Goal: Transaction & Acquisition: Subscribe to service/newsletter

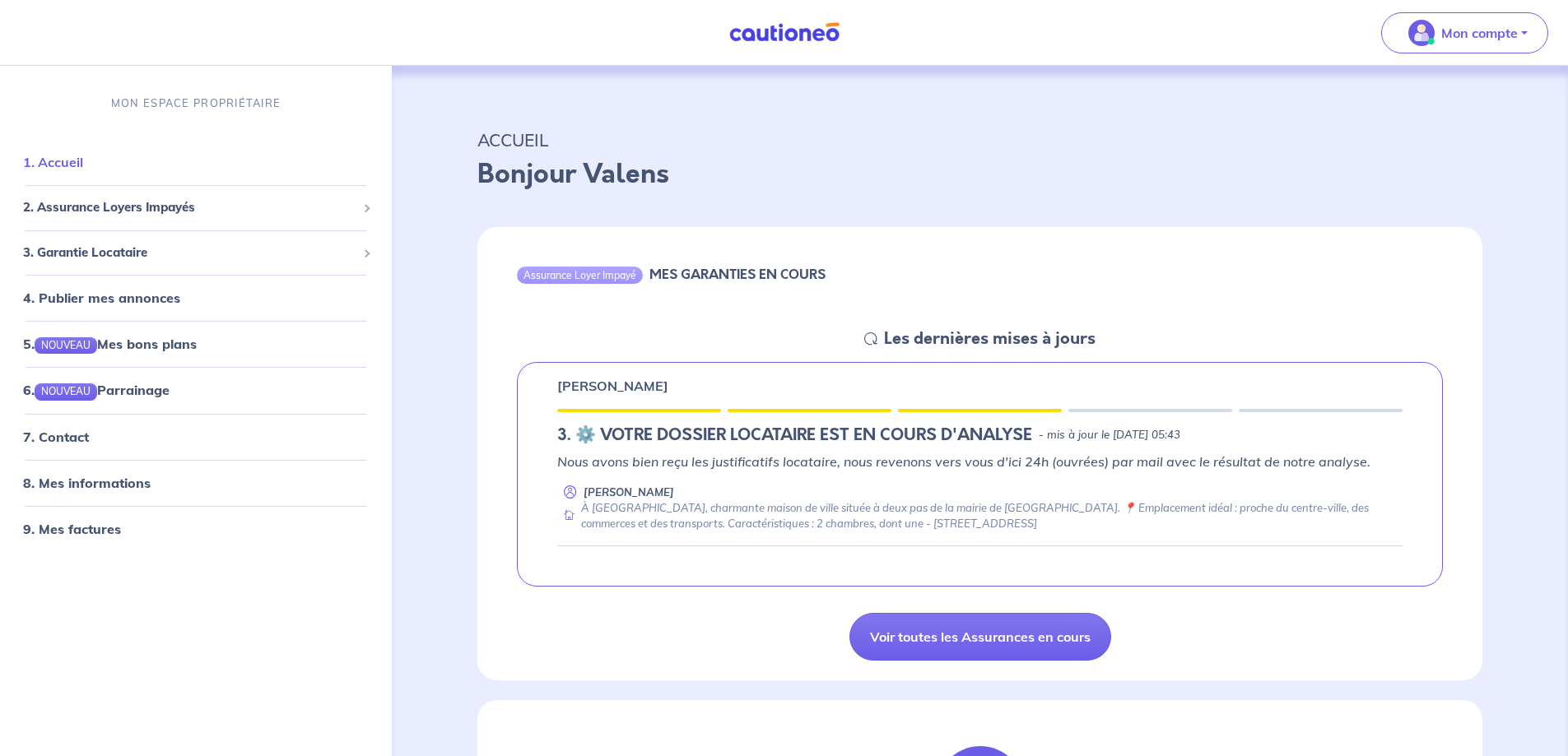
click at [71, 160] on link "1. Accueil" at bounding box center [53, 162] width 60 height 17
click at [104, 249] on span "3. Garantie Locataire" at bounding box center [189, 252] width 333 height 19
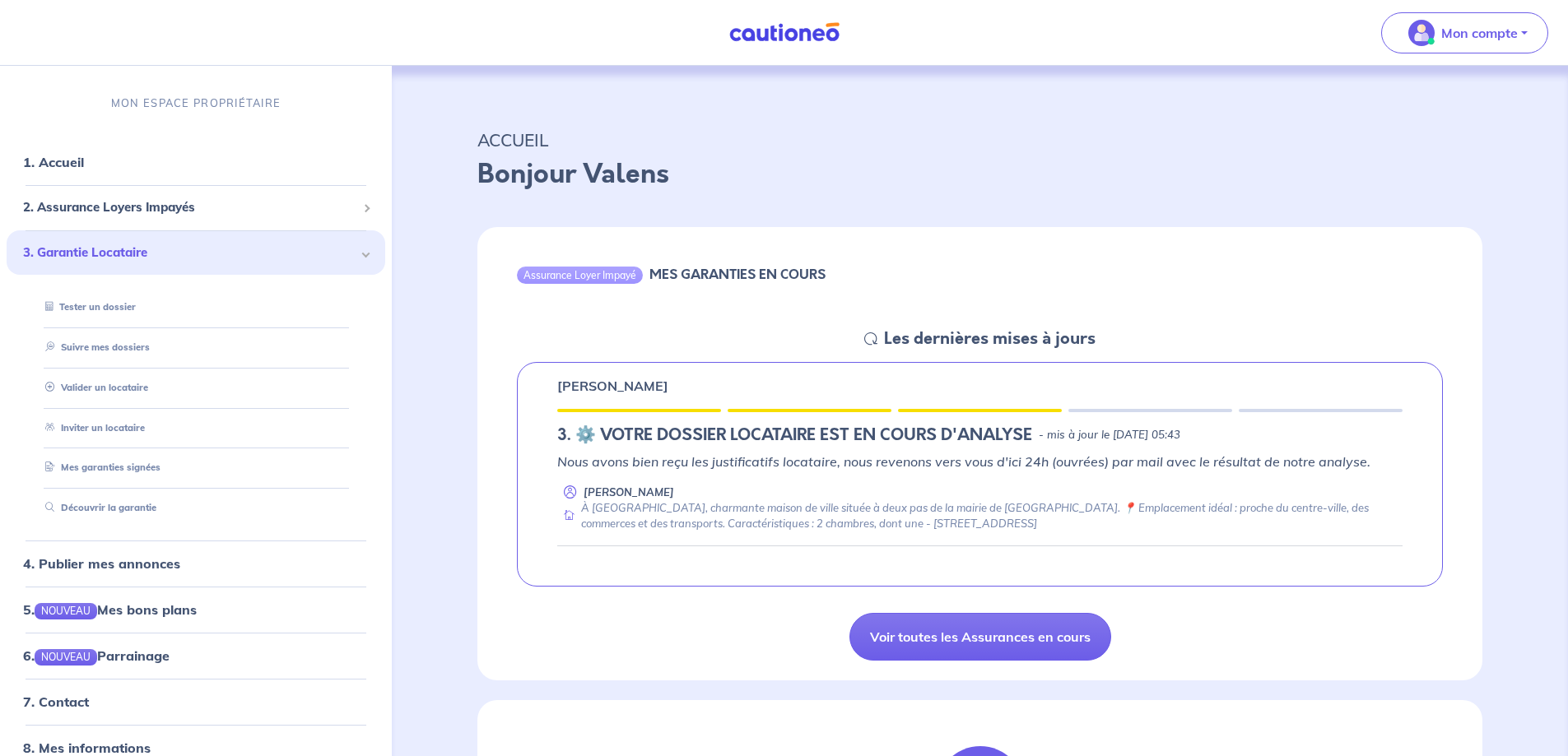
click at [104, 249] on span "3. Garantie Locataire" at bounding box center [189, 252] width 333 height 19
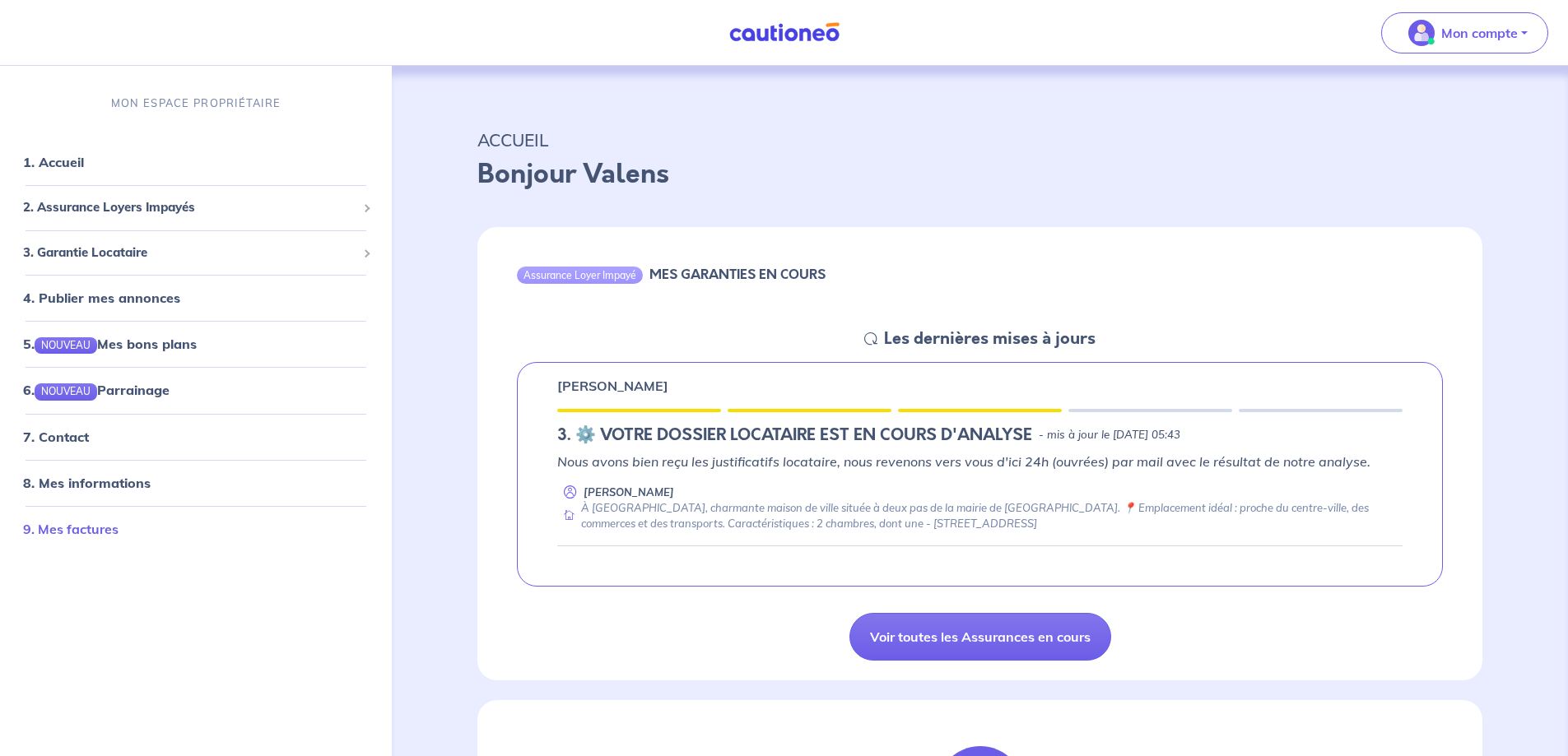
click at [63, 521] on link "9. Mes factures" at bounding box center [70, 529] width 95 height 17
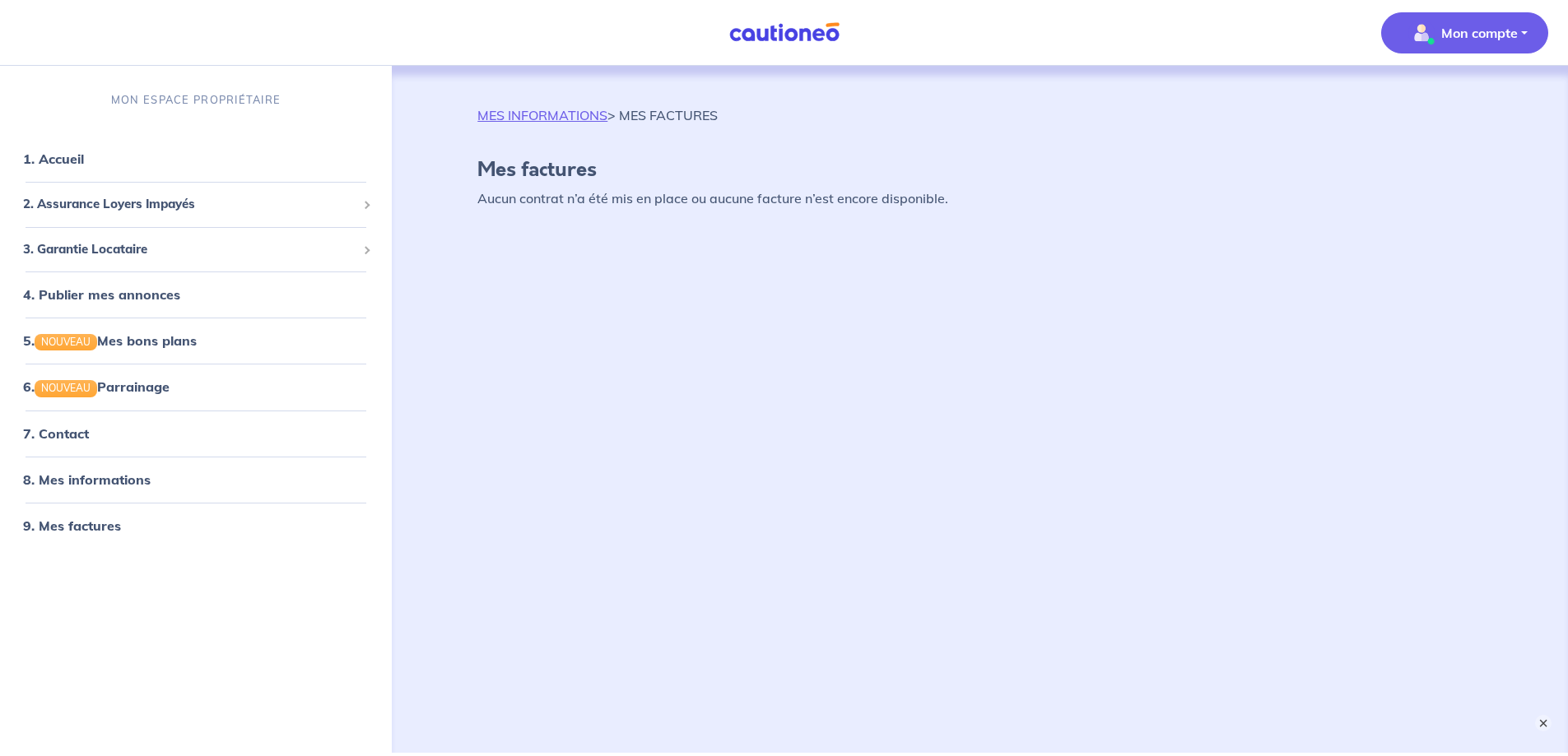
drag, startPoint x: 1537, startPoint y: 711, endPoint x: 1522, endPoint y: 708, distance: 15.3
click at [1535, 715] on button "×" at bounding box center [1543, 723] width 17 height 17
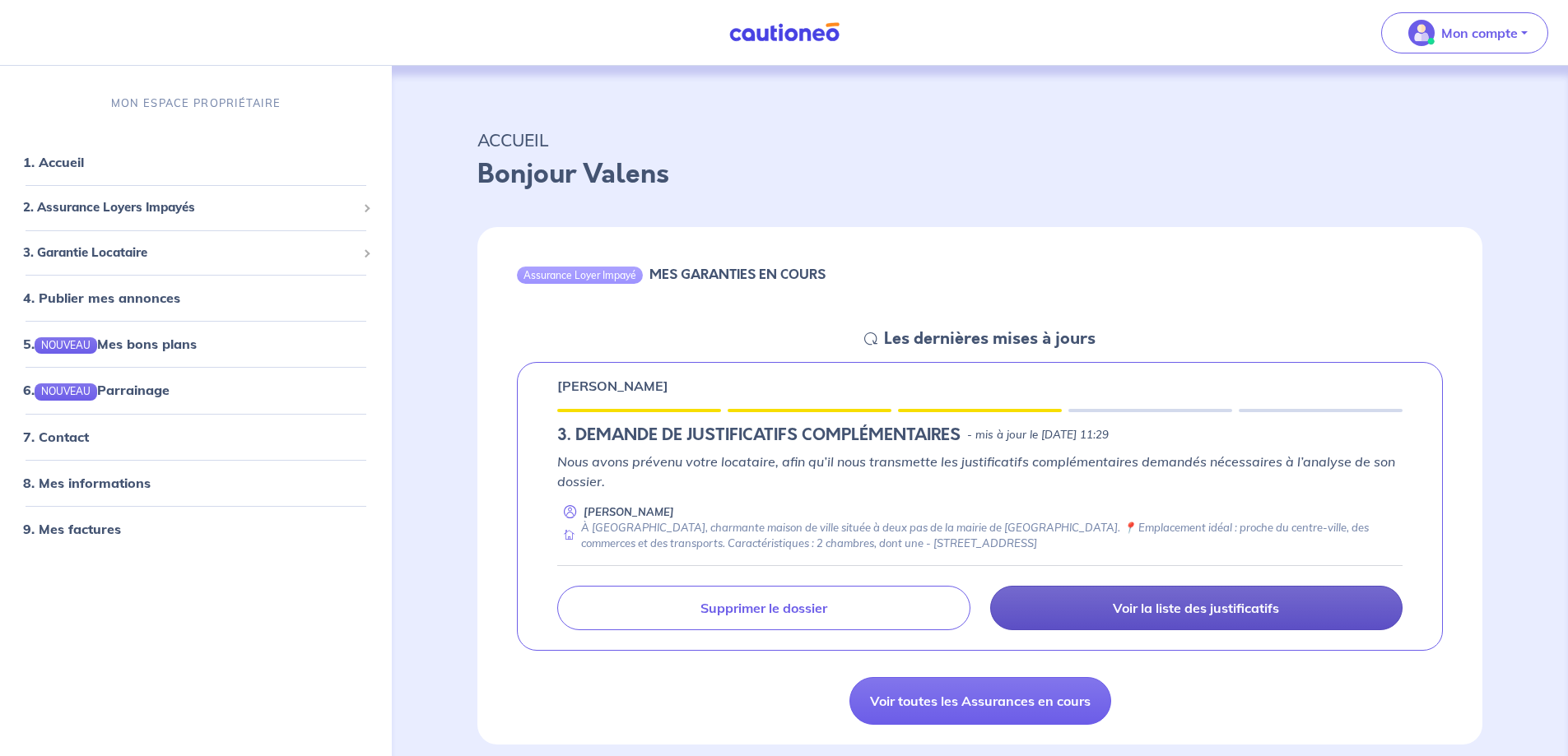
click at [1185, 607] on p "Voir la liste des justificatifs" at bounding box center [1196, 608] width 166 height 17
click at [1210, 608] on p "Voir la liste des justificatifs" at bounding box center [1196, 608] width 166 height 17
click at [1198, 606] on p "Voir la liste des justificatifs" at bounding box center [1196, 608] width 166 height 17
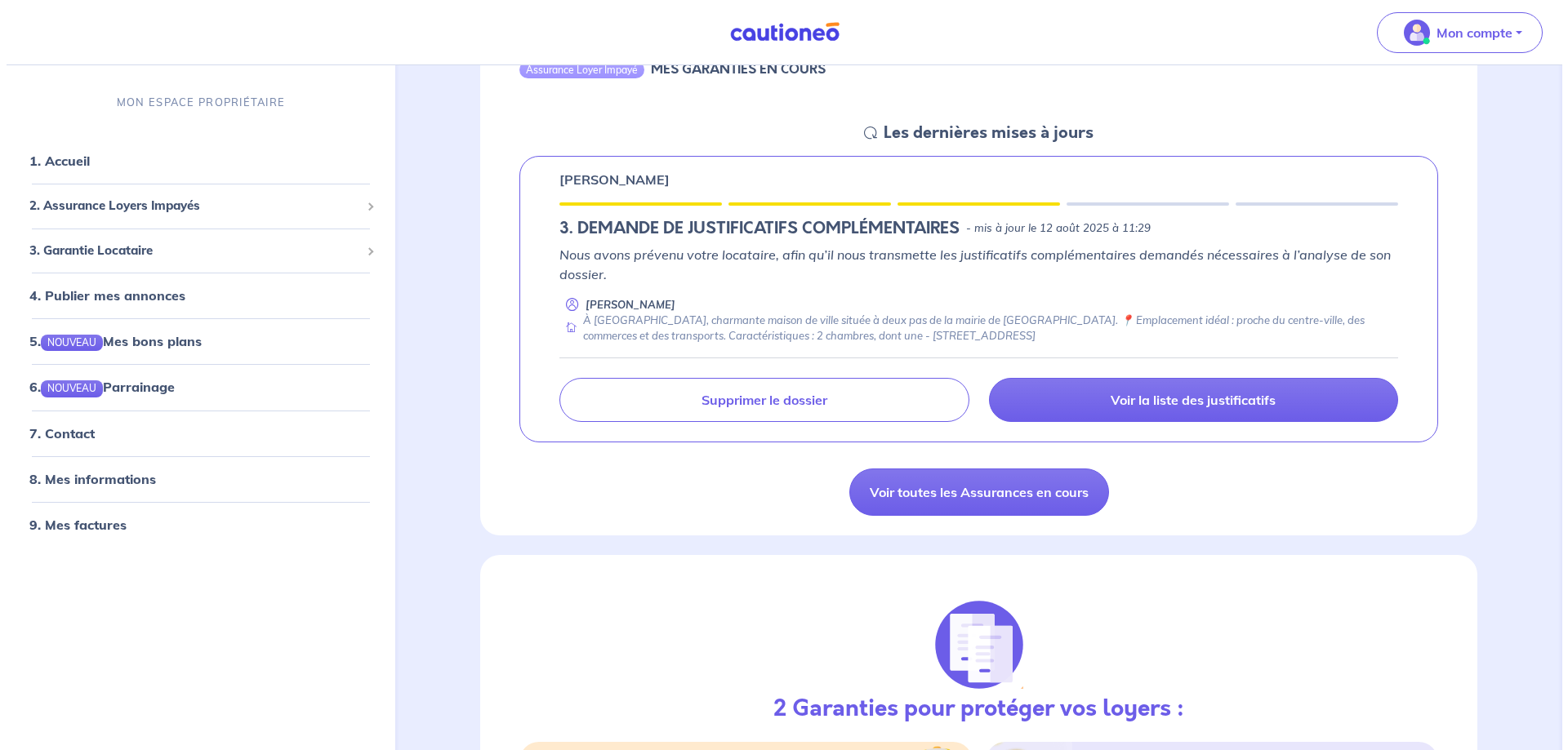
scroll to position [217, 0]
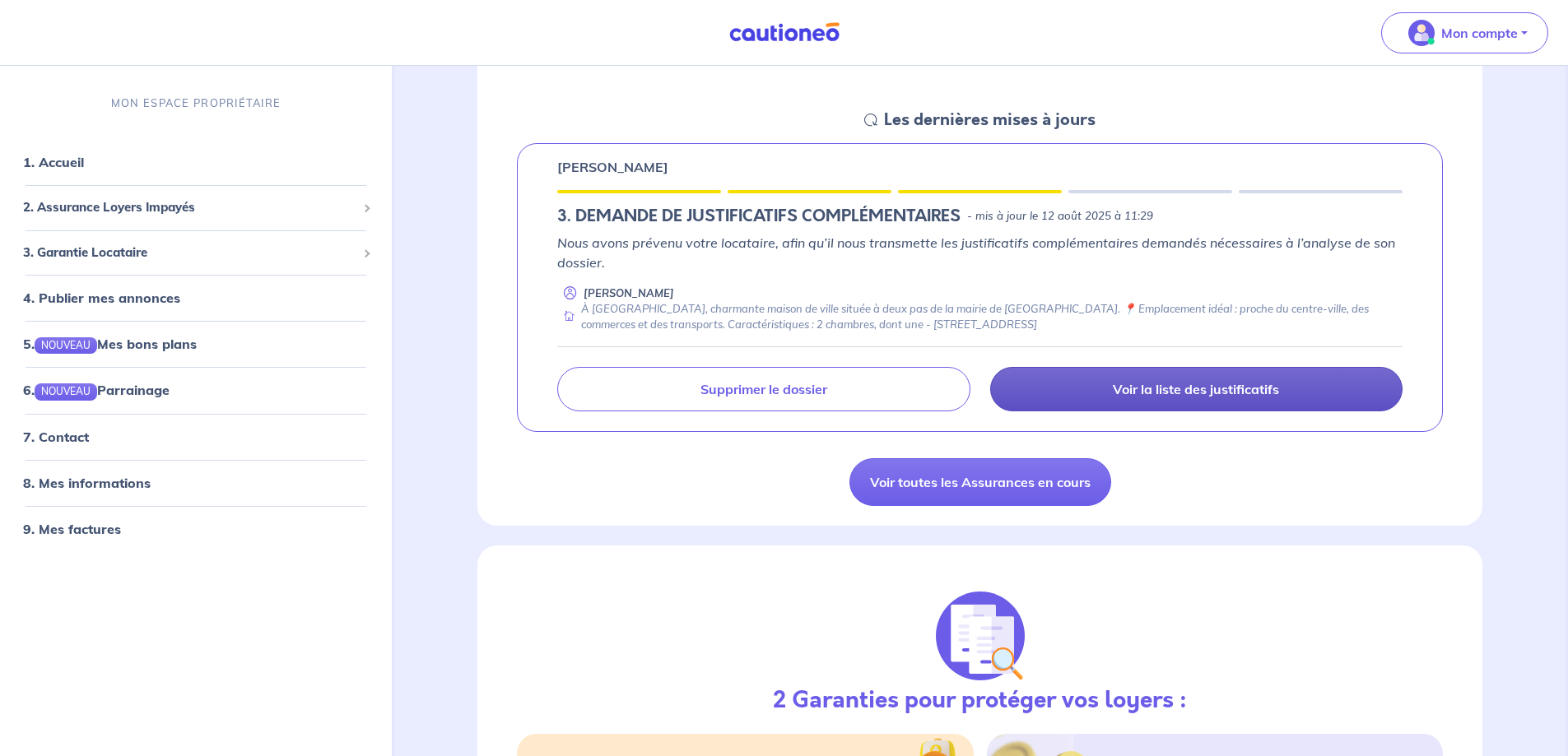
click at [1161, 392] on p "Voir la liste des justificatifs" at bounding box center [1196, 390] width 166 height 17
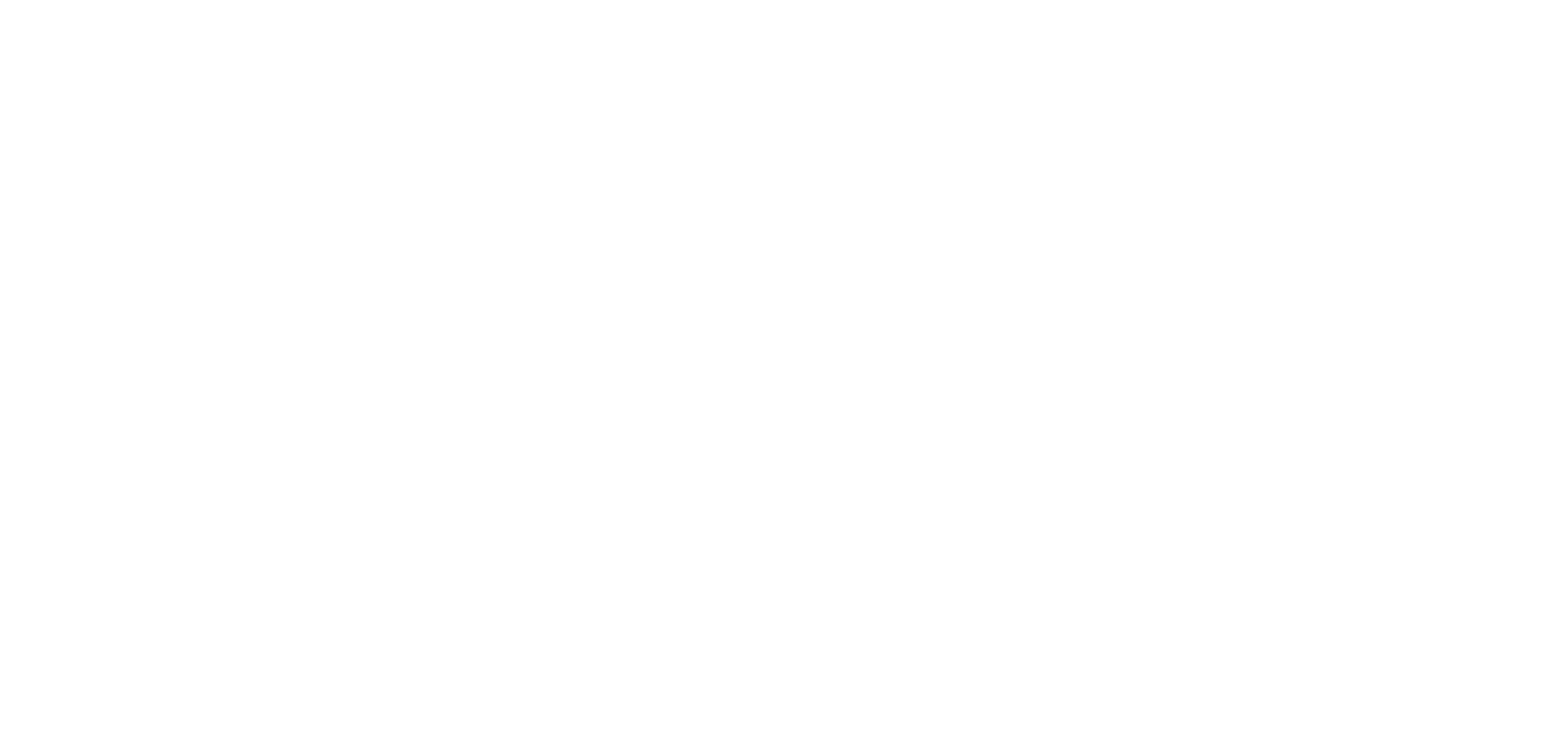
scroll to position [0, 0]
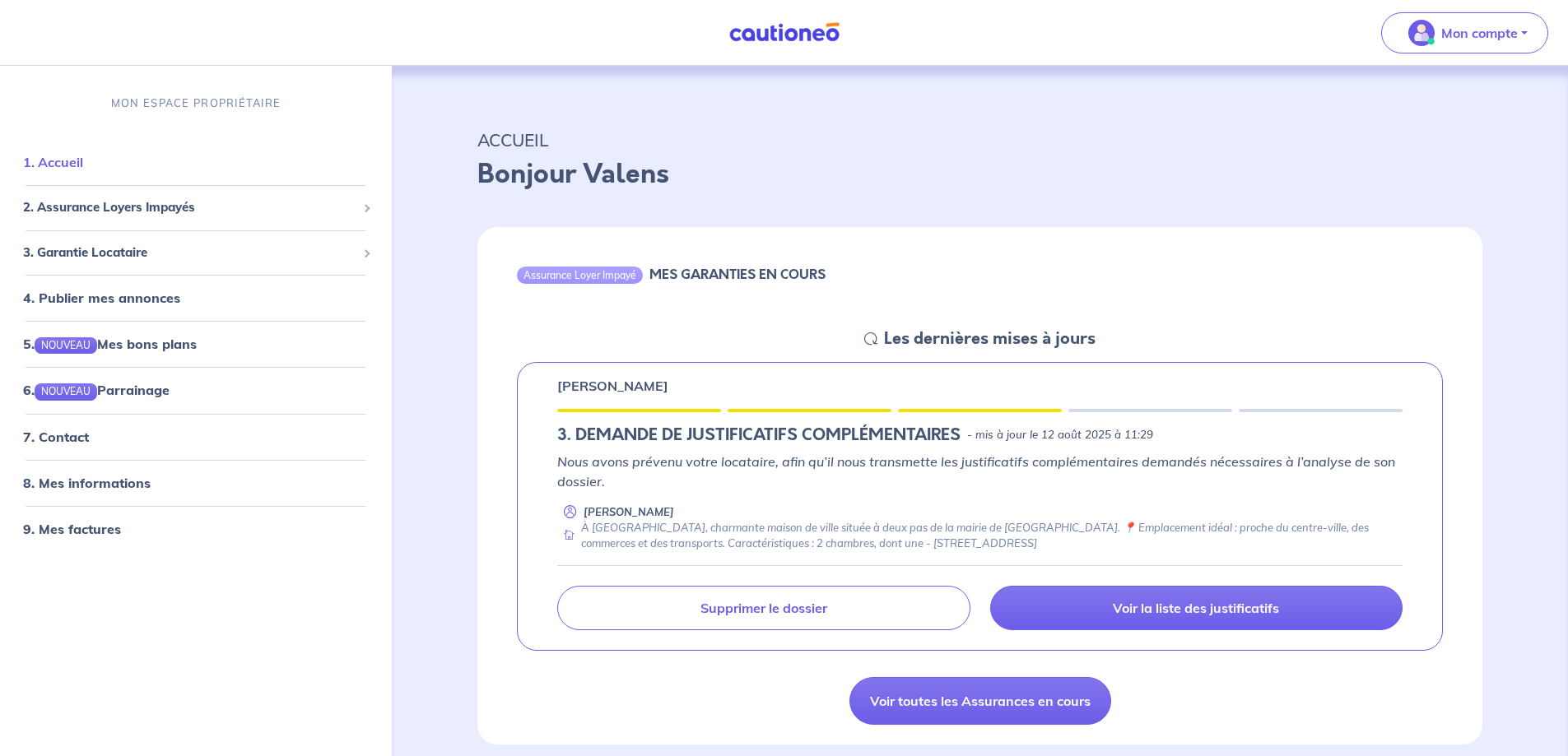
click at [76, 161] on link "1. Accueil" at bounding box center [53, 162] width 60 height 17
click at [1490, 33] on p "Mon compte" at bounding box center [1479, 33] width 77 height 20
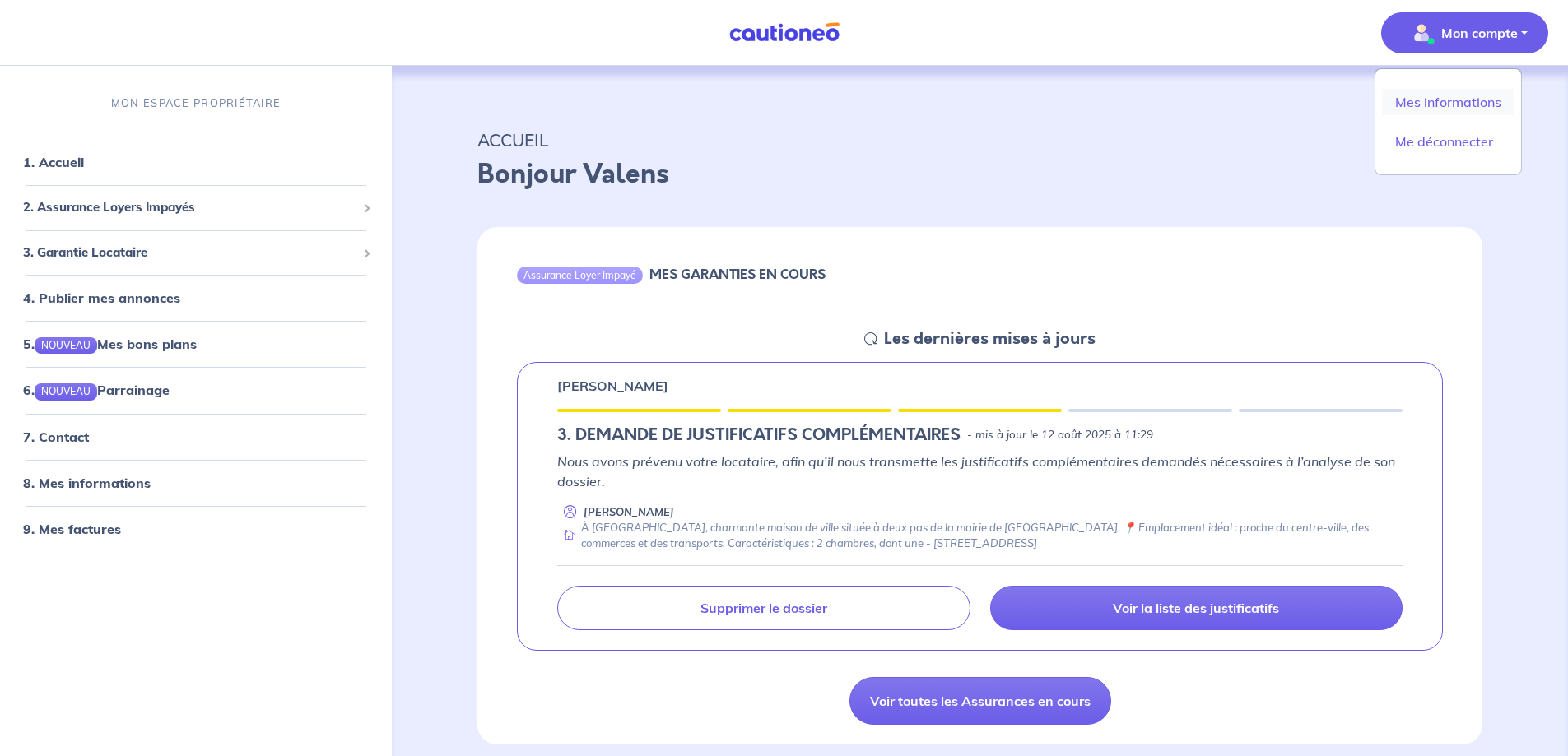
click at [1439, 108] on link "Mes informations" at bounding box center [1448, 102] width 132 height 26
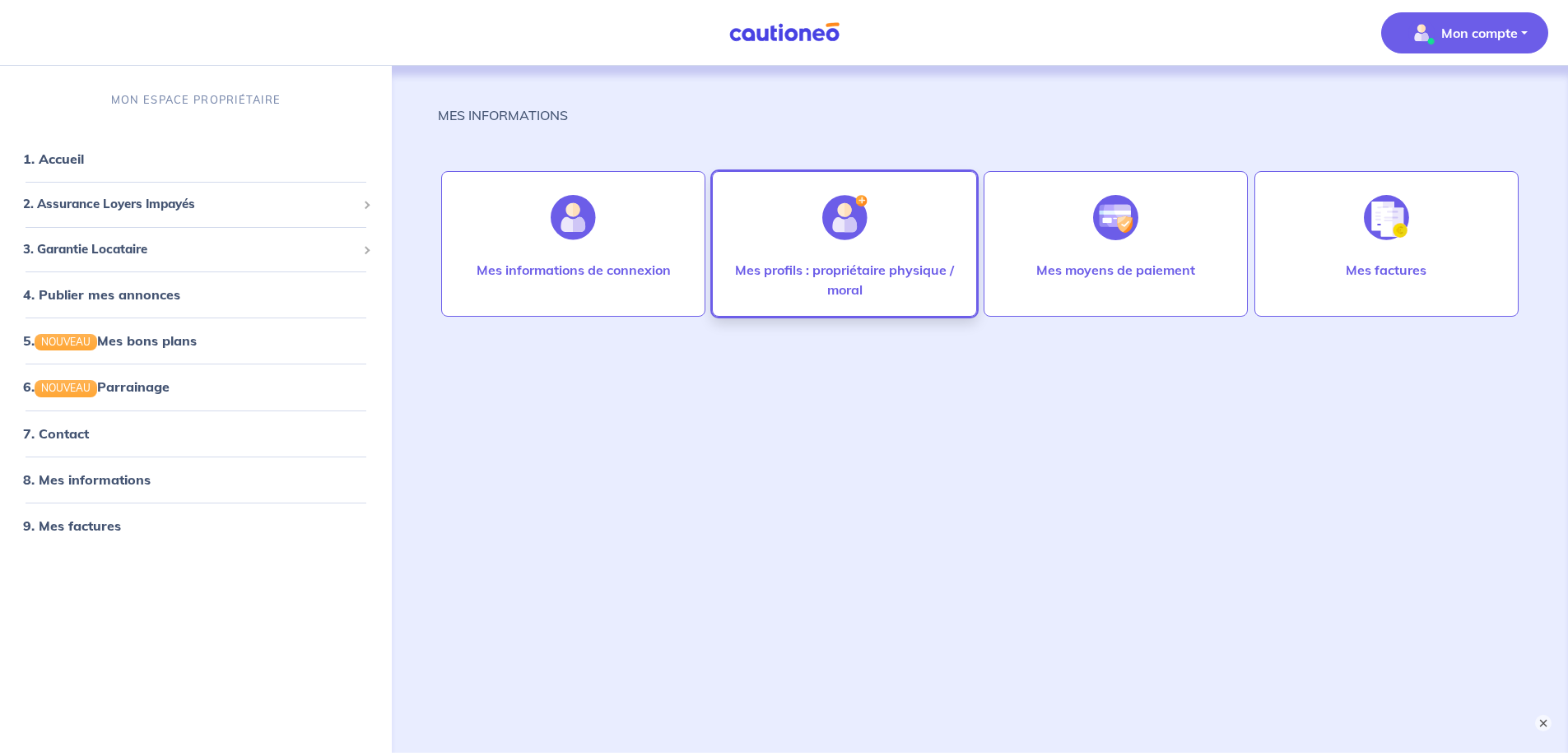
click at [856, 254] on div at bounding box center [845, 218] width 72 height 84
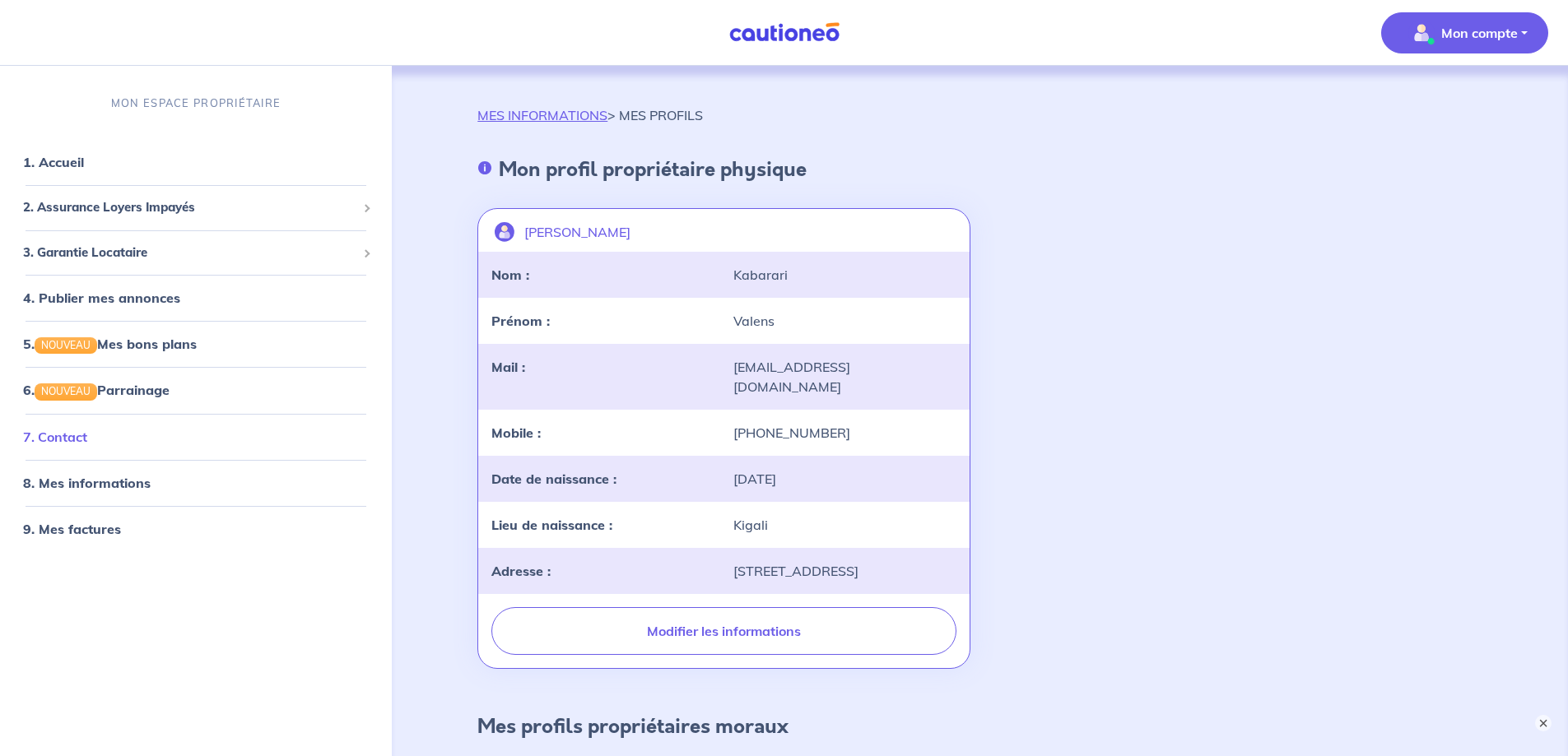
click at [86, 434] on link "7. Contact" at bounding box center [55, 436] width 65 height 17
click at [63, 168] on link "1. Accueil" at bounding box center [53, 162] width 60 height 17
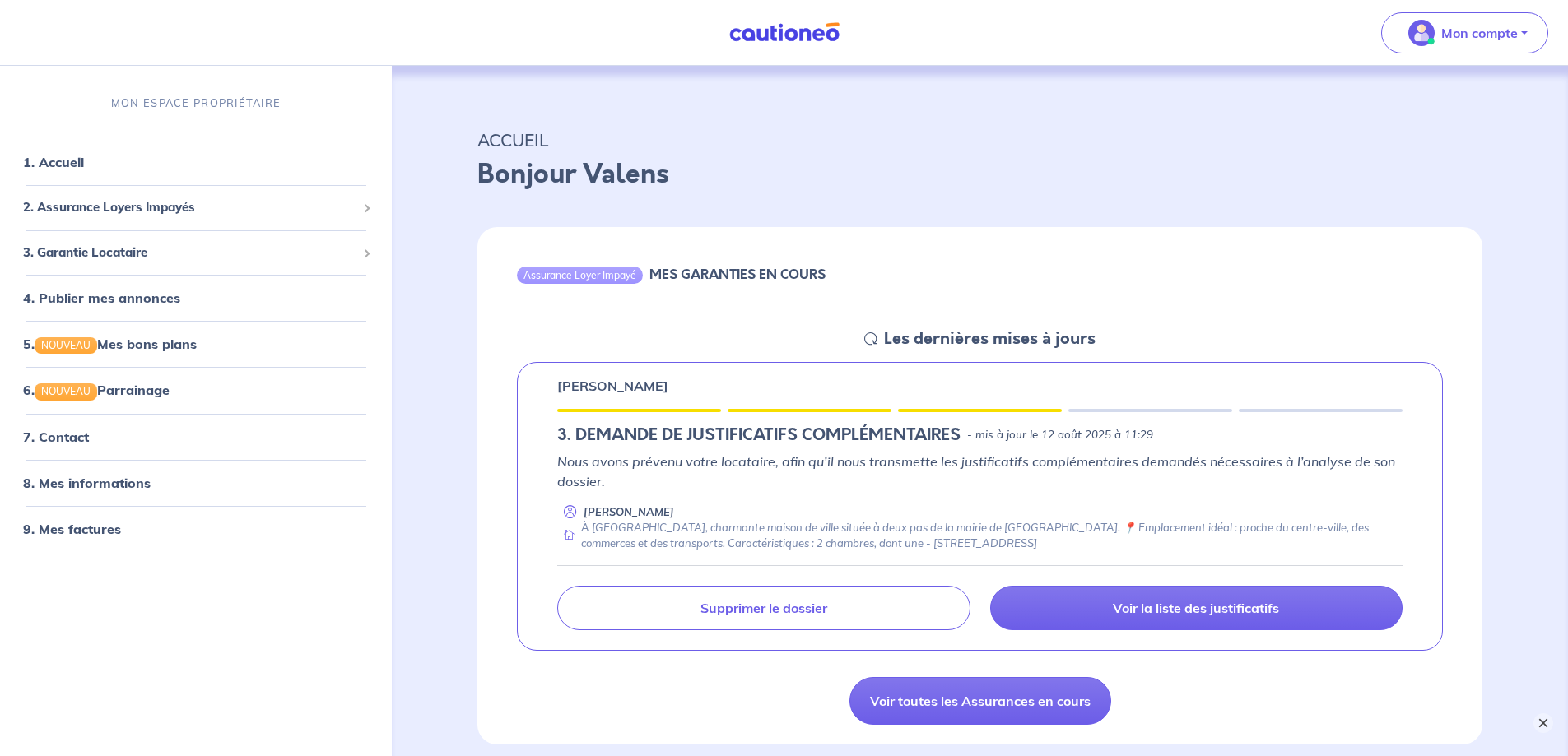
click at [1541, 720] on button "×" at bounding box center [1543, 723] width 20 height 20
click at [990, 699] on link "Voir toutes les Assurances en cours" at bounding box center [981, 701] width 261 height 48
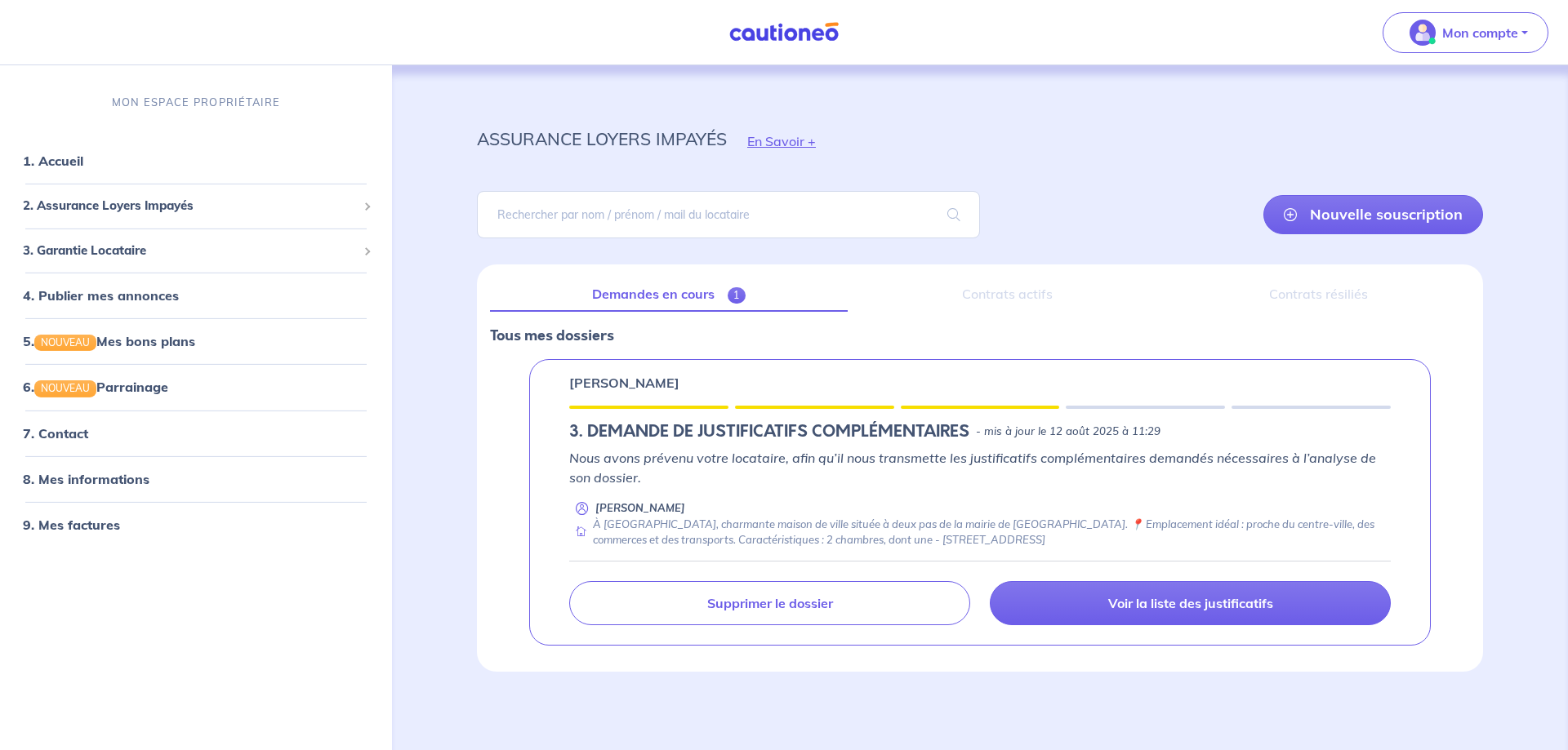
click at [700, 288] on link "Demandes en cours 1" at bounding box center [669, 295] width 358 height 34
click at [1049, 295] on div "Contrats actifs" at bounding box center [1007, 295] width 294 height 34
click at [1350, 215] on link "Nouvelle souscription" at bounding box center [1373, 215] width 220 height 39
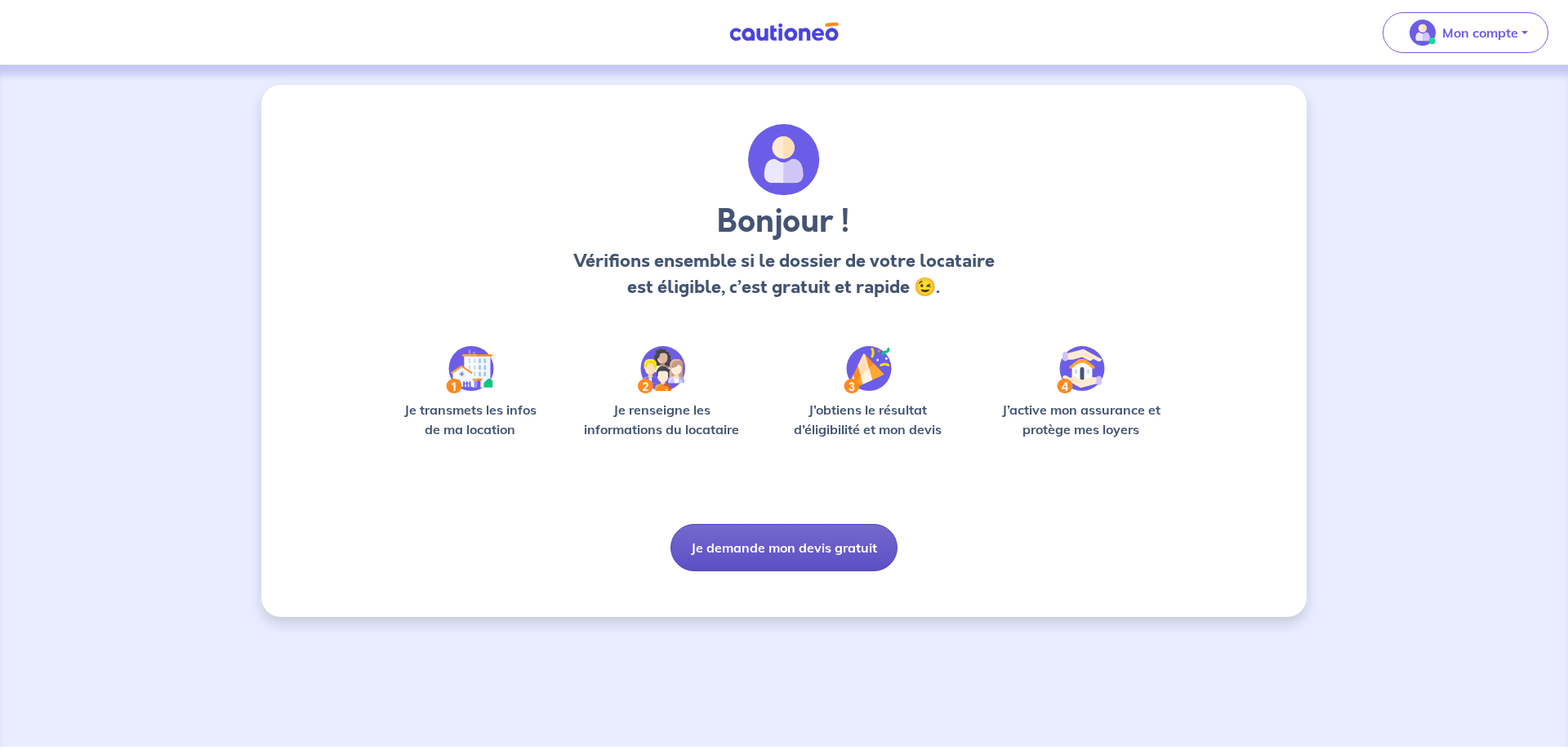
click at [796, 553] on button "Je demande mon devis gratuit" at bounding box center [784, 548] width 227 height 48
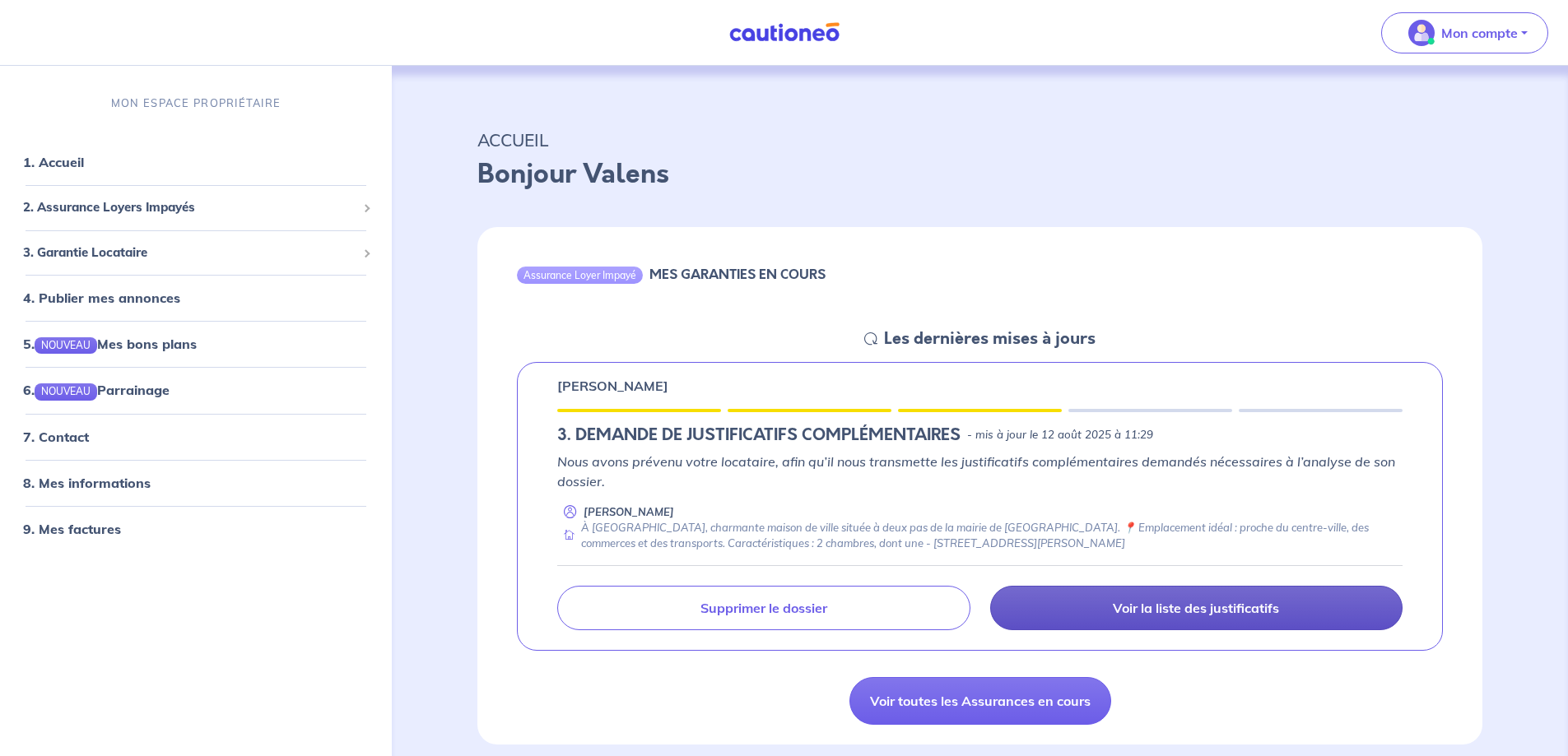
click at [1210, 604] on p "Voir la liste des justificatifs" at bounding box center [1196, 608] width 166 height 17
